Goal: Information Seeking & Learning: Learn about a topic

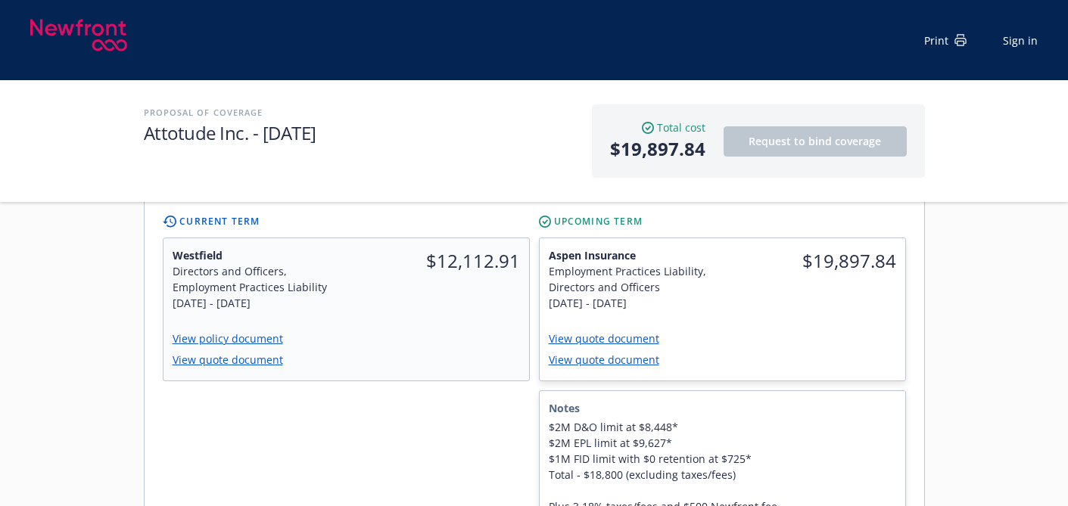
scroll to position [498, 0]
click at [690, 267] on div "Employment Practices Liability, Directors and Officers" at bounding box center [631, 278] width 165 height 32
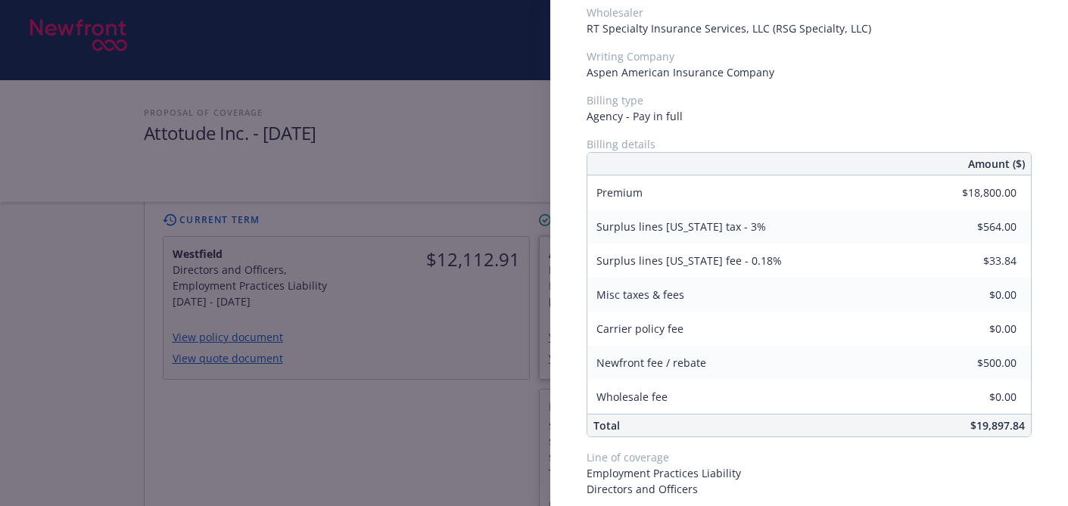
scroll to position [0, 0]
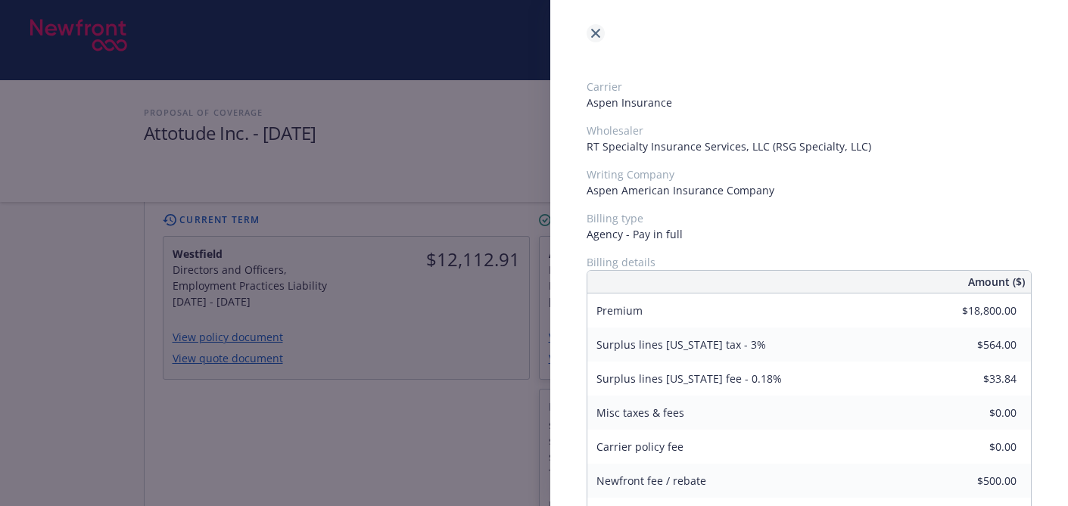
click at [591, 33] on icon "close" at bounding box center [595, 33] width 9 height 9
